Goal: Task Accomplishment & Management: Use online tool/utility

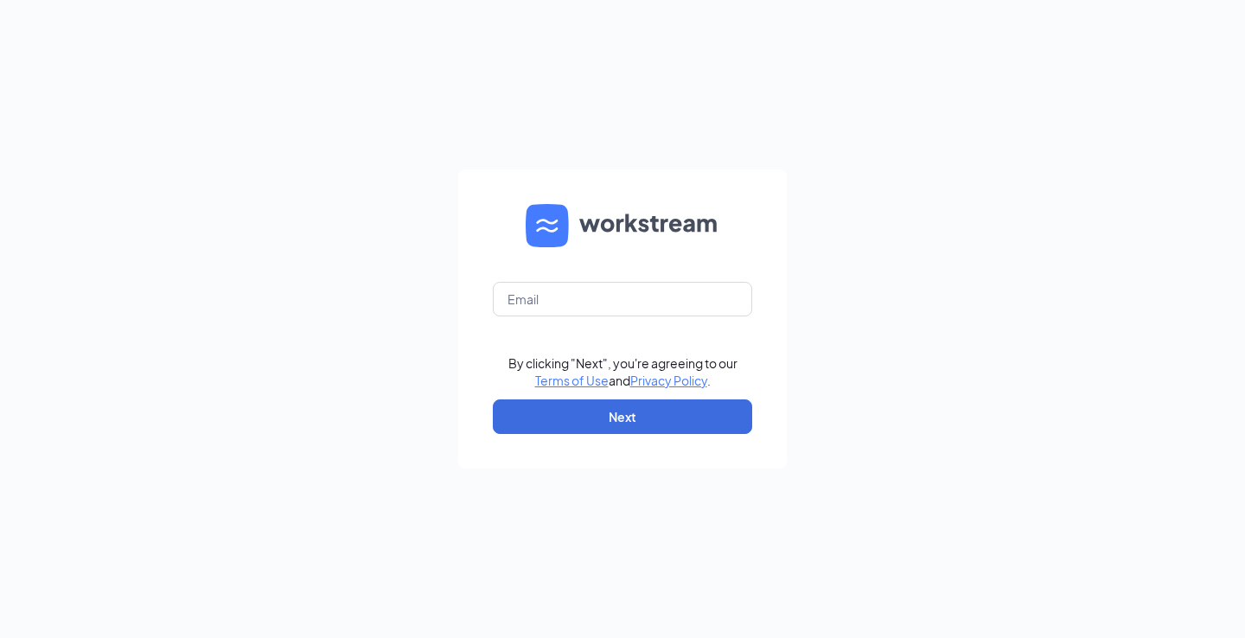
click at [605, 319] on form "By clicking "Next", you're agreeing to our Terms of Use and Privacy Policy . Ne…" at bounding box center [622, 318] width 328 height 299
click at [615, 296] on input "text" at bounding box center [622, 299] width 259 height 35
click at [616, 299] on input "[EMAIL_ADDRESS][DOMAIN_NAME]" at bounding box center [622, 299] width 259 height 35
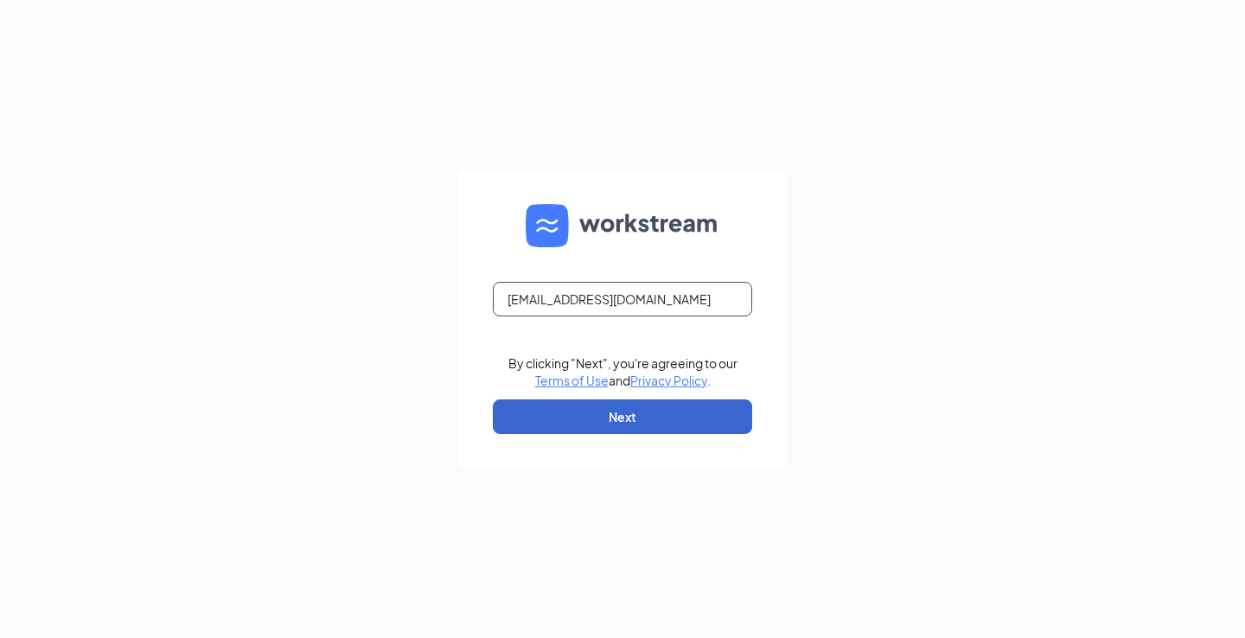
type input "[EMAIL_ADDRESS][DOMAIN_NAME]"
click at [662, 422] on button "Next" at bounding box center [622, 416] width 259 height 35
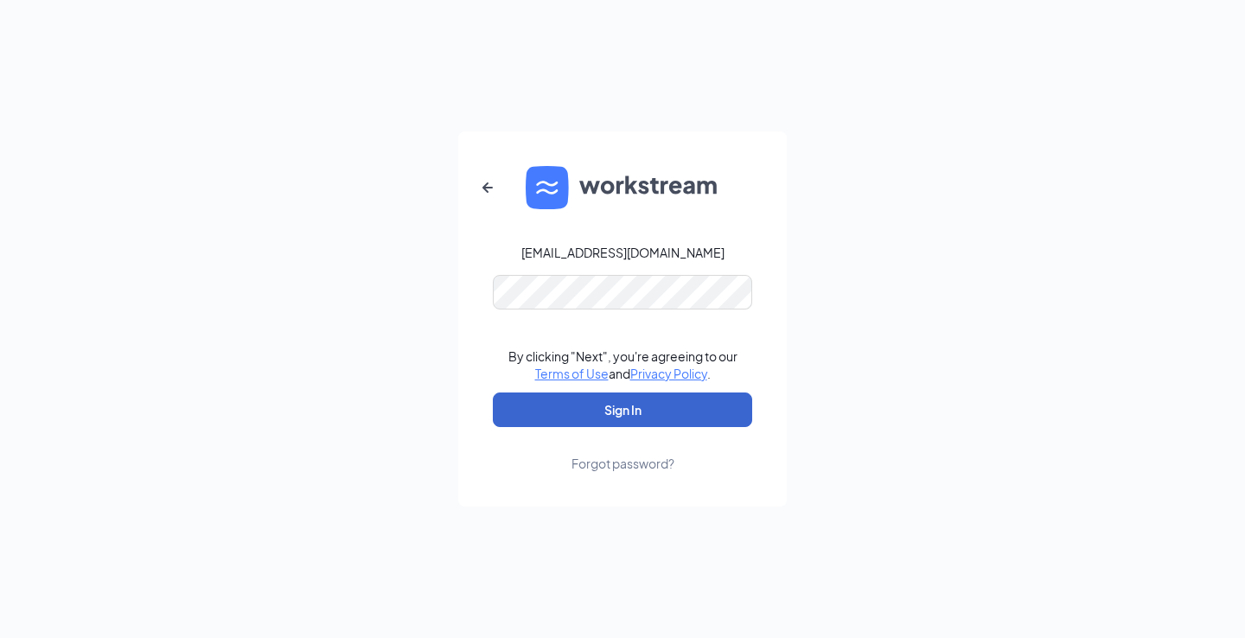
click at [622, 410] on button "Sign In" at bounding box center [622, 409] width 259 height 35
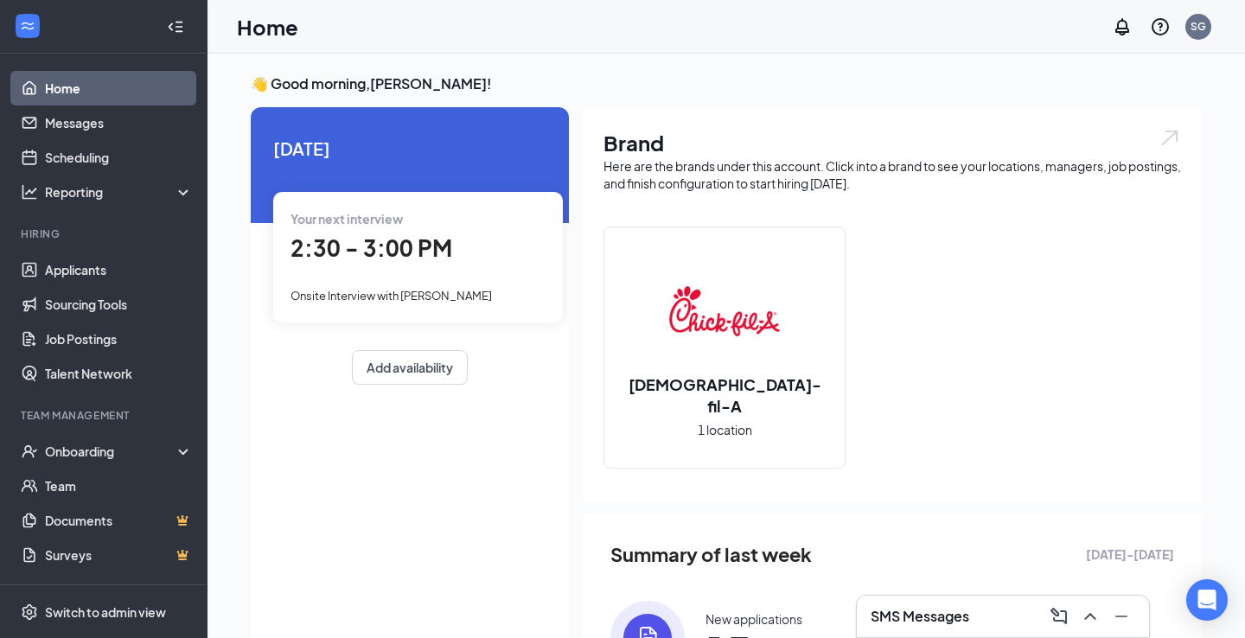
click at [401, 251] on span "2:30 - 3:00 PM" at bounding box center [371, 247] width 162 height 29
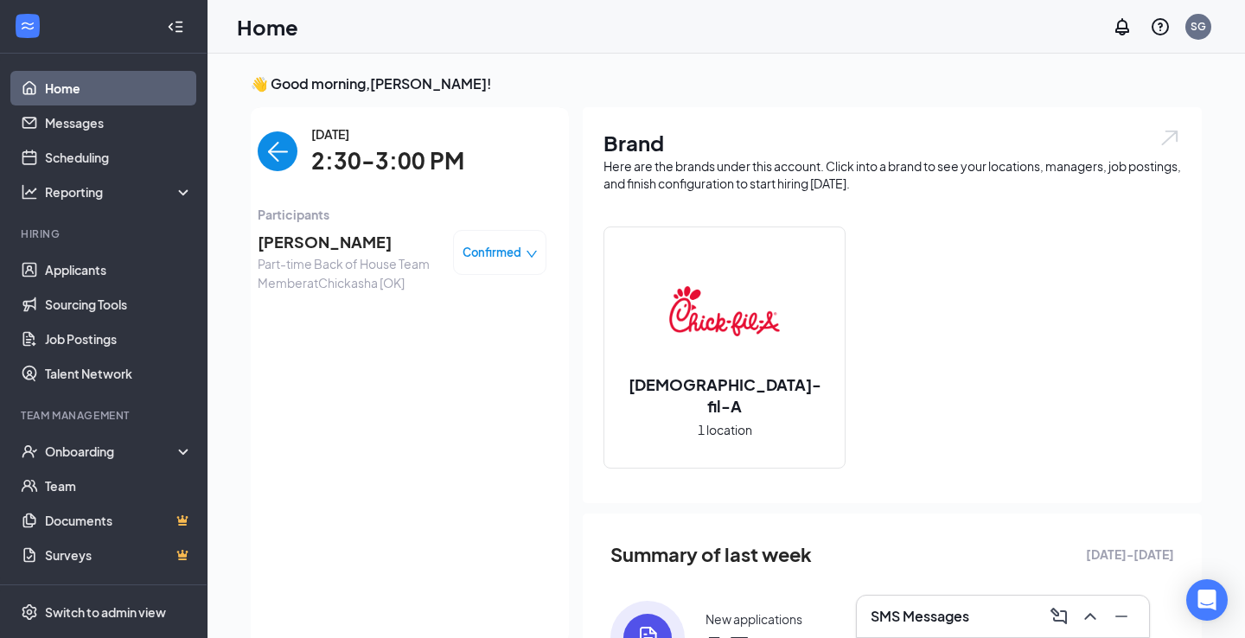
scroll to position [7, 0]
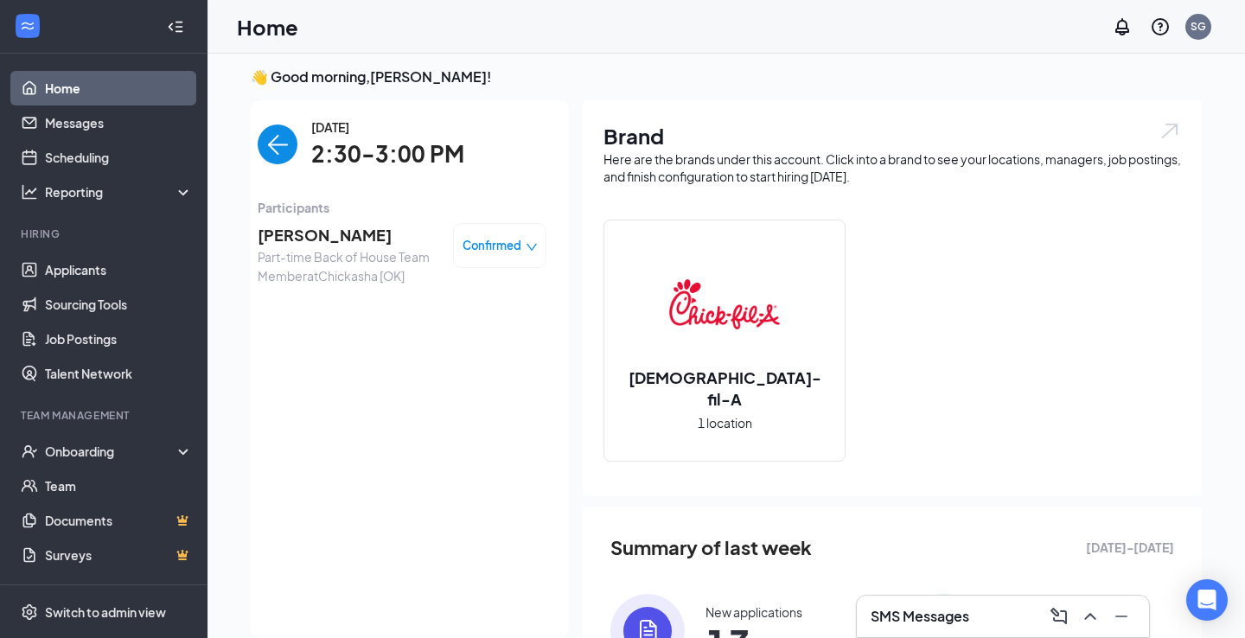
click at [335, 229] on span "[PERSON_NAME]" at bounding box center [349, 235] width 182 height 24
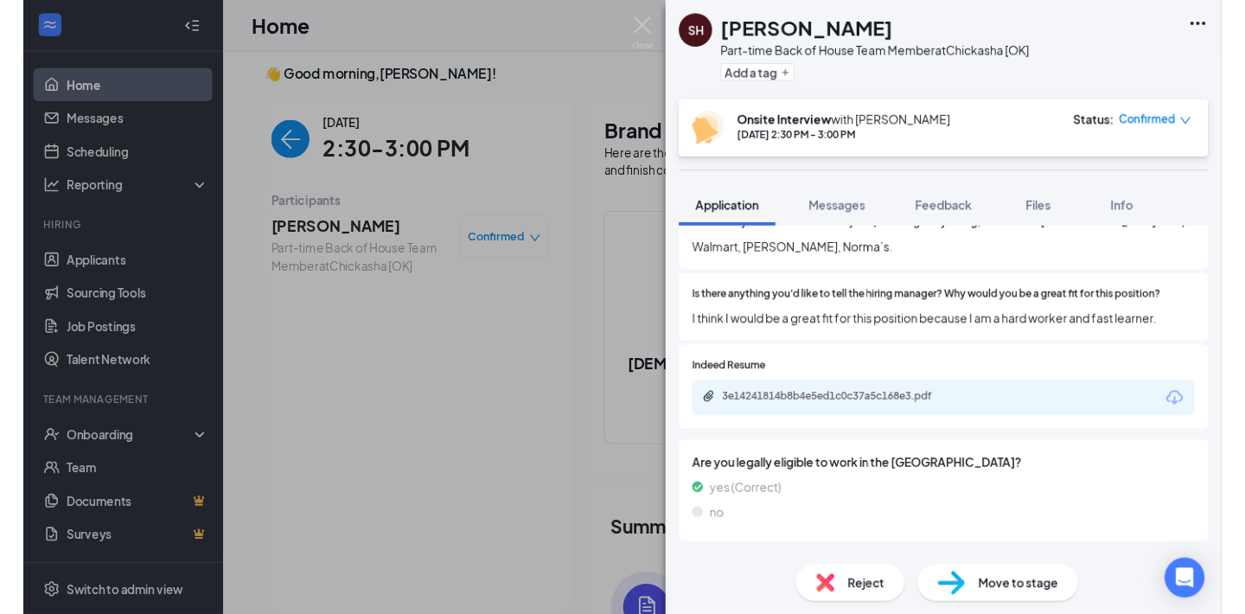
scroll to position [807, 0]
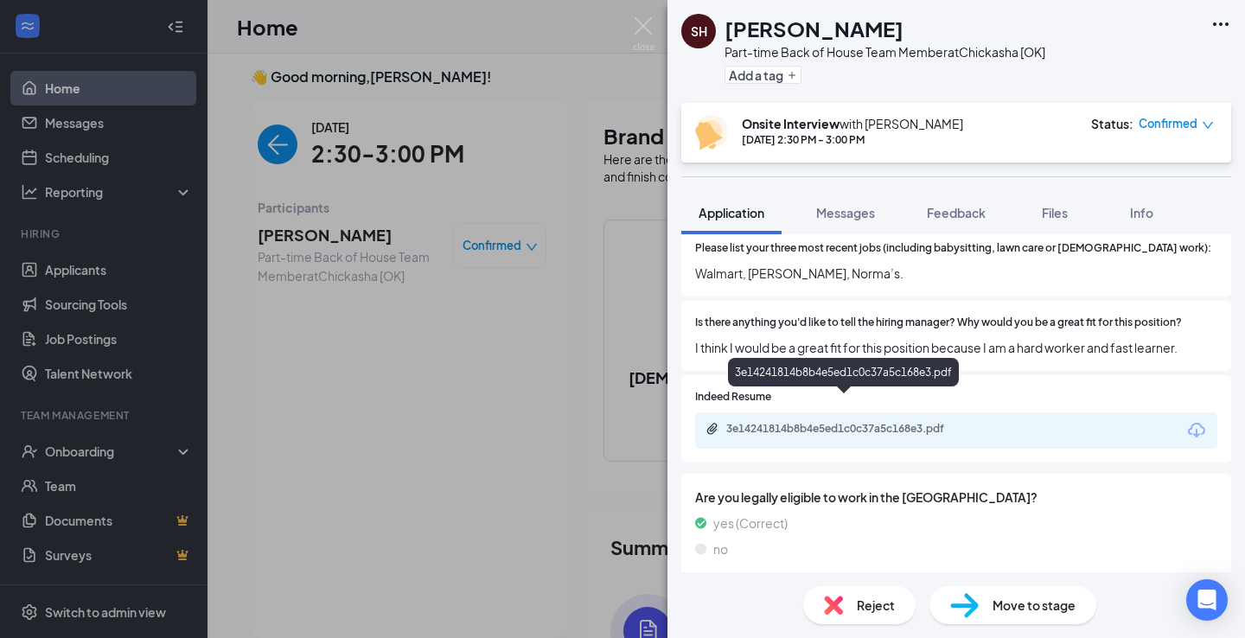
click at [918, 422] on div "3e14241814b8b4e5ed1c0c37a5c168e3.pdf" at bounding box center [847, 429] width 242 height 14
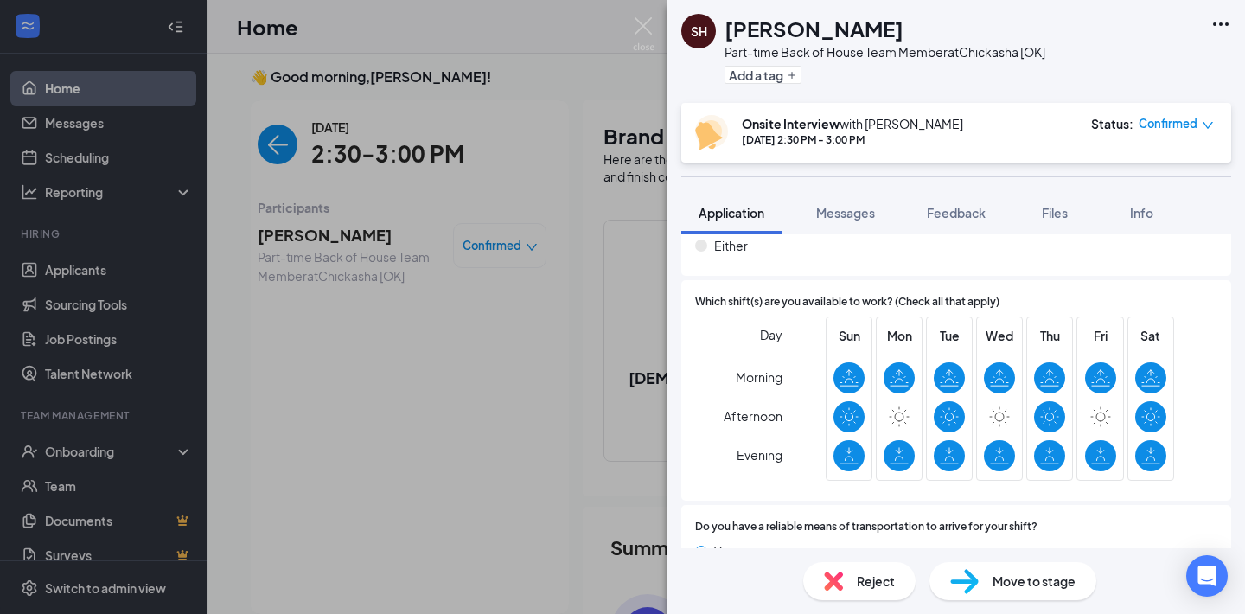
scroll to position [1353, 0]
